Goal: Task Accomplishment & Management: Use online tool/utility

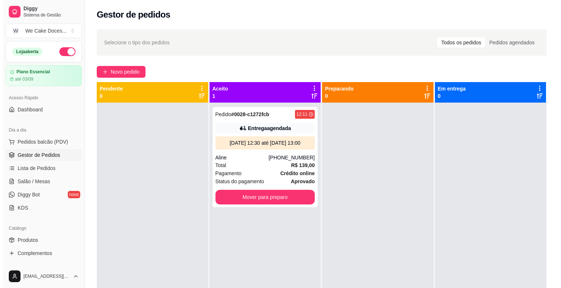
scroll to position [59, 0]
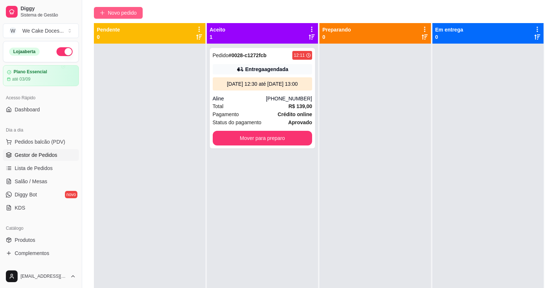
click at [112, 13] on span "Novo pedido" at bounding box center [122, 13] width 29 height 8
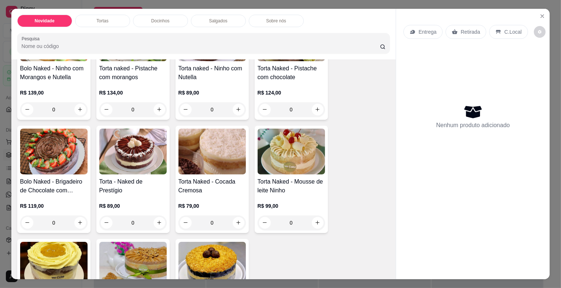
scroll to position [330, 0]
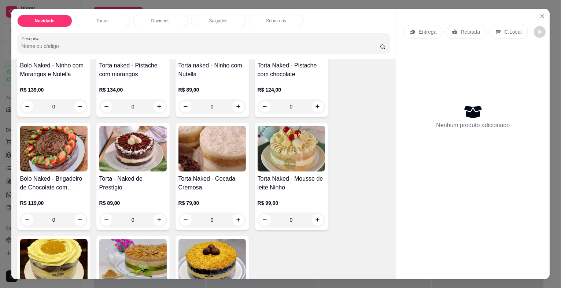
click at [83, 152] on img at bounding box center [53, 149] width 67 height 46
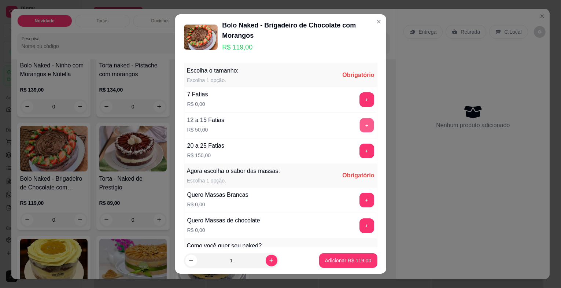
click at [360, 126] on button "+" at bounding box center [367, 125] width 14 height 14
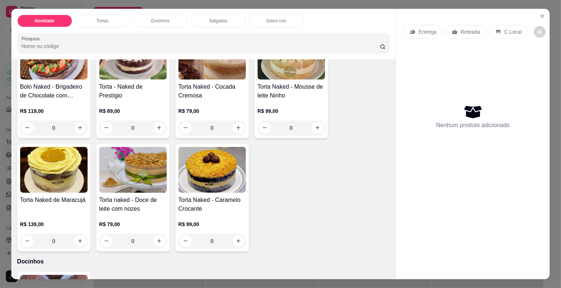
scroll to position [432, 0]
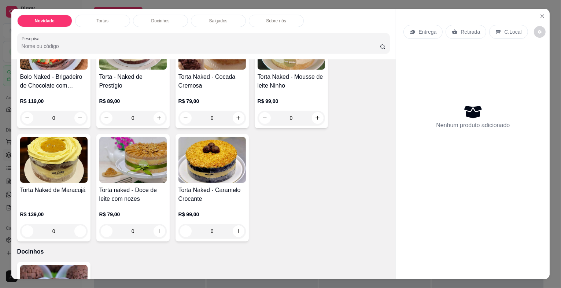
click at [49, 167] on img at bounding box center [53, 160] width 67 height 46
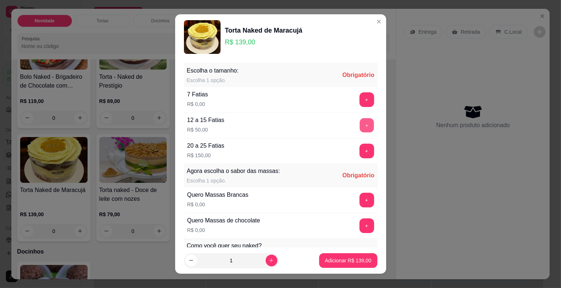
click at [360, 125] on button "+" at bounding box center [367, 125] width 14 height 14
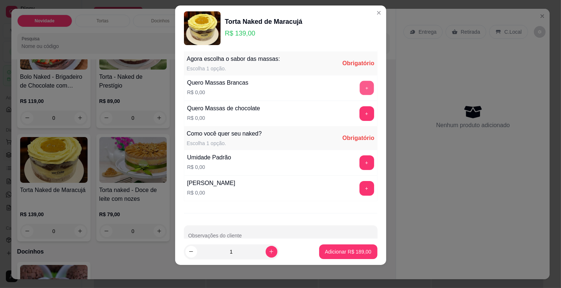
click at [360, 87] on button "+" at bounding box center [367, 88] width 14 height 14
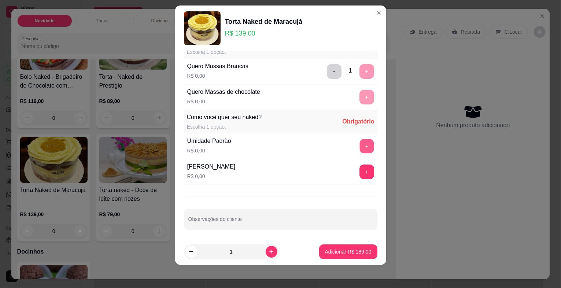
click at [360, 142] on button "+" at bounding box center [367, 146] width 14 height 14
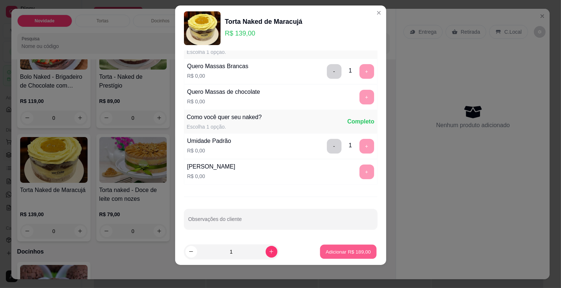
click at [330, 254] on p "Adicionar R$ 189,00" at bounding box center [348, 251] width 45 height 7
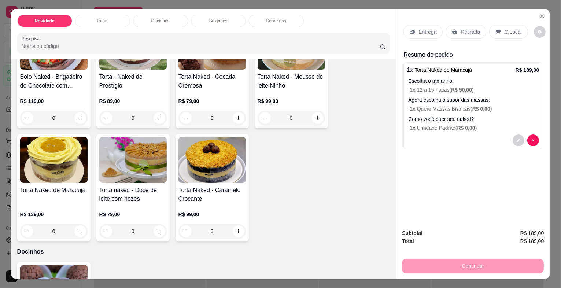
click at [492, 105] on p "1 x Quero Massas Brancas ( R$ 0,00 )" at bounding box center [474, 108] width 129 height 7
click at [447, 264] on div "Continuar" at bounding box center [473, 265] width 142 height 16
click at [438, 198] on div "Entrega Retirada C.Local Resumo do pedido 1 x Torta Naked de Maracujá R$ 189,00…" at bounding box center [473, 116] width 154 height 215
click at [460, 271] on div "Continuar" at bounding box center [473, 265] width 142 height 16
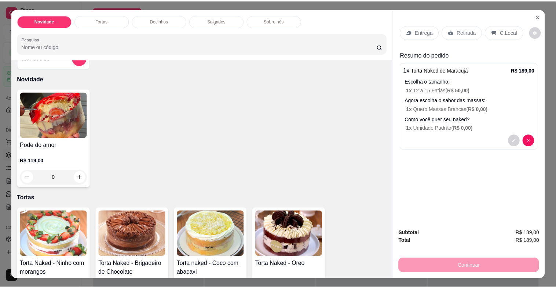
scroll to position [0, 0]
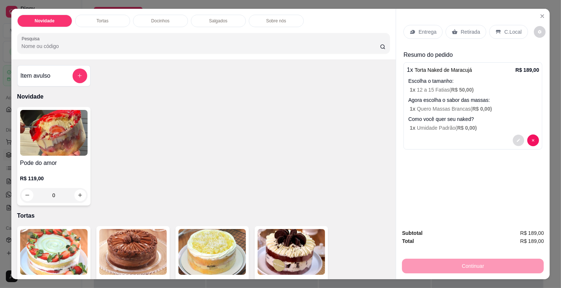
click at [517, 138] on icon "decrease-product-quantity" at bounding box center [519, 140] width 4 height 4
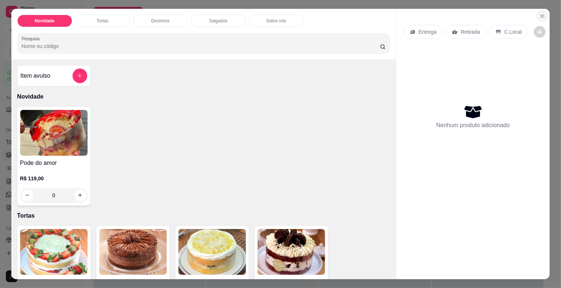
click at [540, 14] on icon "Close" at bounding box center [543, 16] width 6 height 6
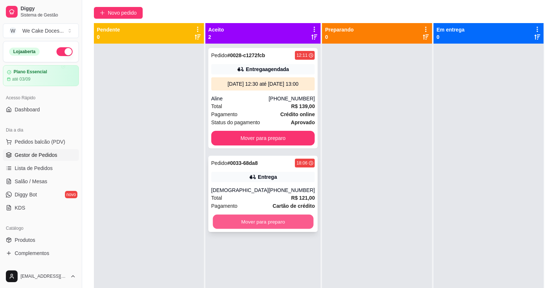
click at [289, 218] on button "Mover para preparo" at bounding box center [263, 222] width 100 height 14
click at [255, 167] on div "Pedido # 0033-68da8" at bounding box center [234, 163] width 47 height 9
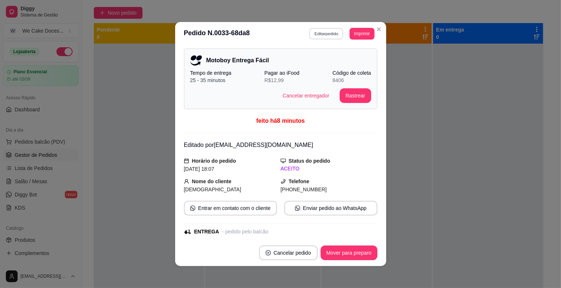
click at [335, 36] on button "Editar pedido" at bounding box center [326, 33] width 34 height 11
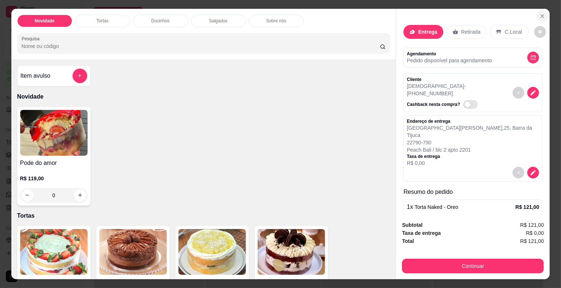
click at [540, 13] on icon "Close" at bounding box center [543, 16] width 6 height 6
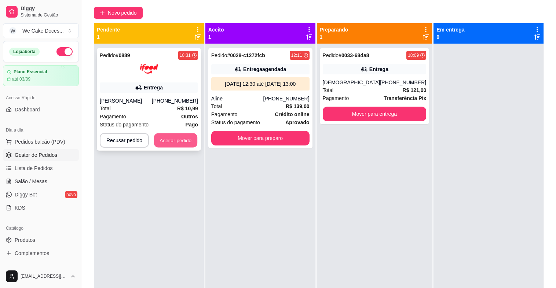
click at [182, 133] on button "Aceitar pedido" at bounding box center [175, 140] width 43 height 14
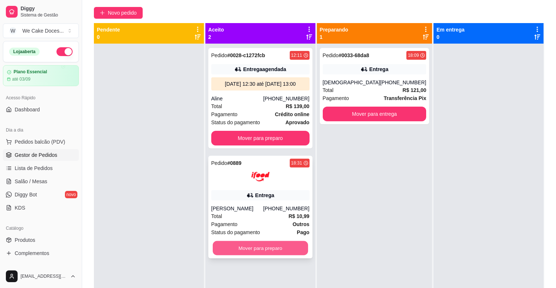
click at [268, 247] on button "Mover para preparo" at bounding box center [260, 248] width 95 height 14
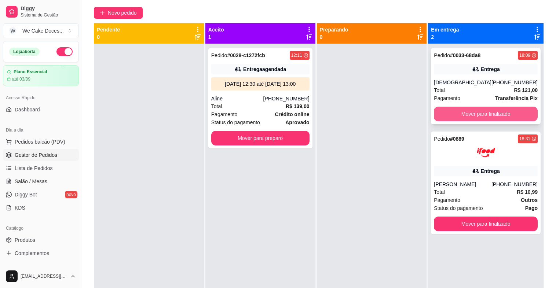
click at [462, 115] on button "Mover para finalizado" at bounding box center [486, 114] width 104 height 15
